Goal: Find specific page/section

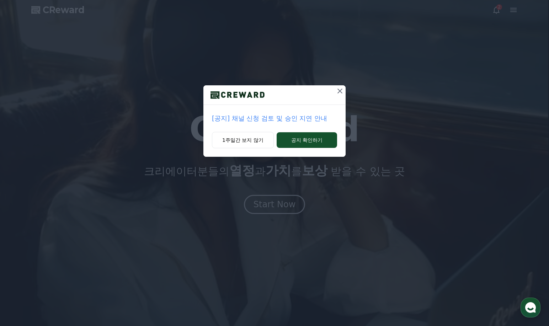
click at [341, 94] on icon at bounding box center [340, 91] width 9 height 9
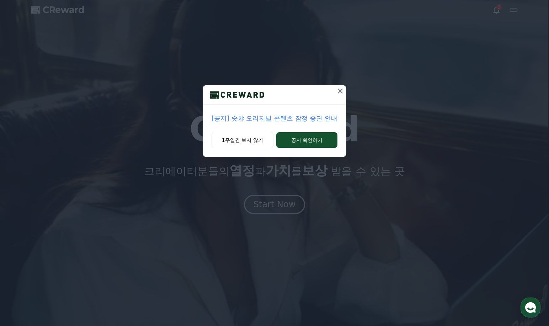
click at [339, 91] on icon at bounding box center [340, 91] width 9 height 9
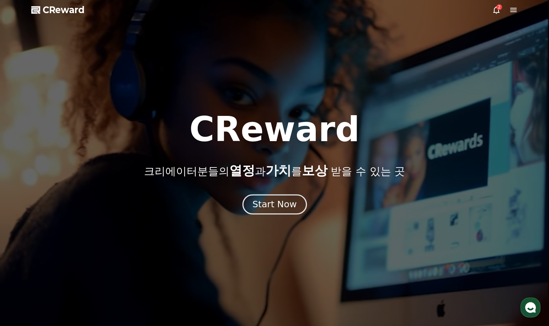
click at [289, 200] on div "Start Now" at bounding box center [275, 205] width 44 height 12
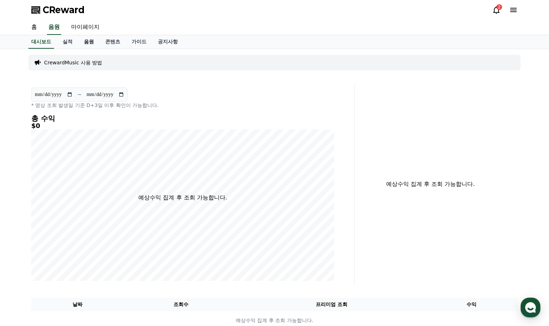
click at [90, 43] on link "음원" at bounding box center [88, 42] width 21 height 14
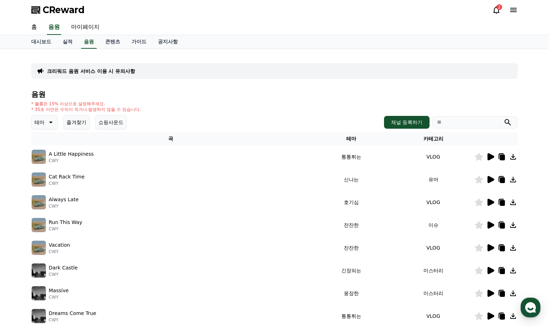
click at [453, 125] on input "search" at bounding box center [475, 122] width 85 height 12
type input "***"
click at [504, 118] on button "submit" at bounding box center [508, 122] width 9 height 9
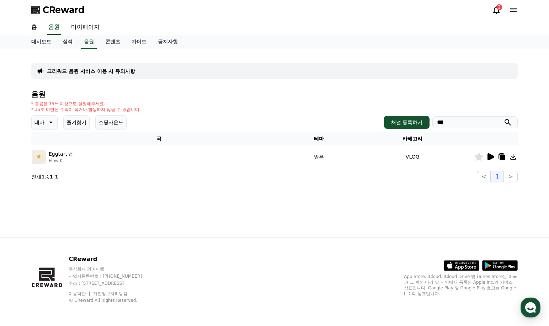
click at [515, 157] on icon at bounding box center [514, 157] width 6 height 6
drag, startPoint x: 274, startPoint y: 26, endPoint x: 208, endPoint y: 17, distance: 66.1
click at [274, 26] on div "홈 음원 마이페이지" at bounding box center [275, 27] width 498 height 15
